Goal: Find specific page/section: Find specific page/section

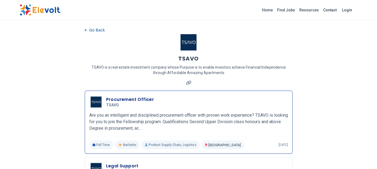
click at [143, 99] on h3 "Procurement Officer" at bounding box center [130, 99] width 48 height 6
click at [125, 98] on h3 "Procurement Officer" at bounding box center [130, 99] width 48 height 6
